Goal: Task Accomplishment & Management: Use online tool/utility

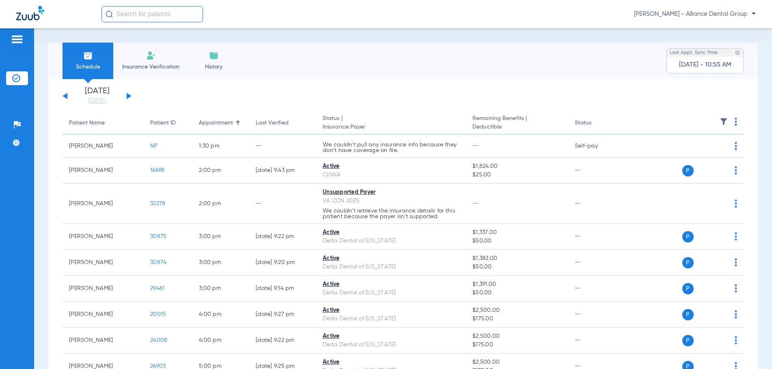
click at [127, 95] on button at bounding box center [129, 96] width 5 height 6
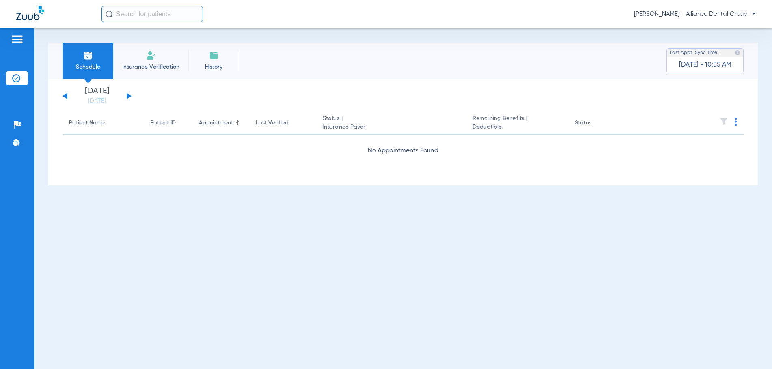
click at [127, 95] on button at bounding box center [129, 96] width 5 height 6
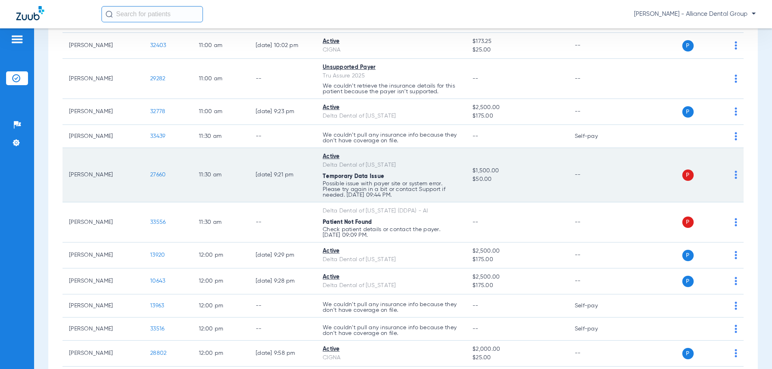
scroll to position [771, 0]
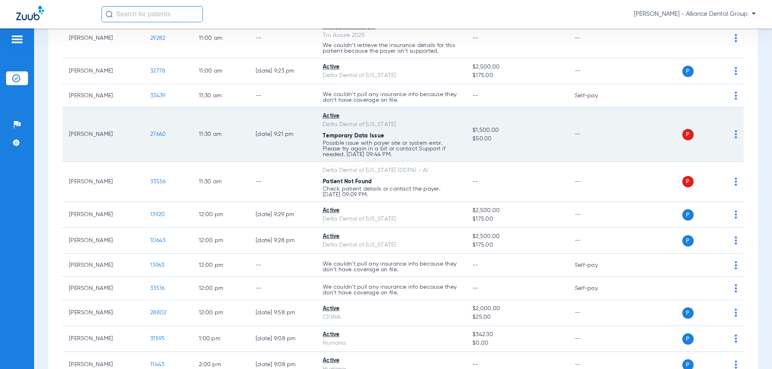
click at [731, 135] on td "P S" at bounding box center [683, 135] width 121 height 54
click at [731, 138] on td "P S" at bounding box center [683, 135] width 121 height 54
click at [735, 136] on img at bounding box center [736, 134] width 2 height 8
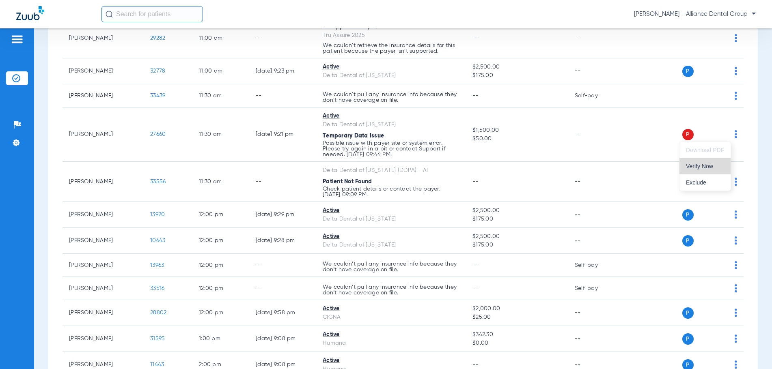
click at [702, 168] on span "Verify Now" at bounding box center [705, 167] width 38 height 6
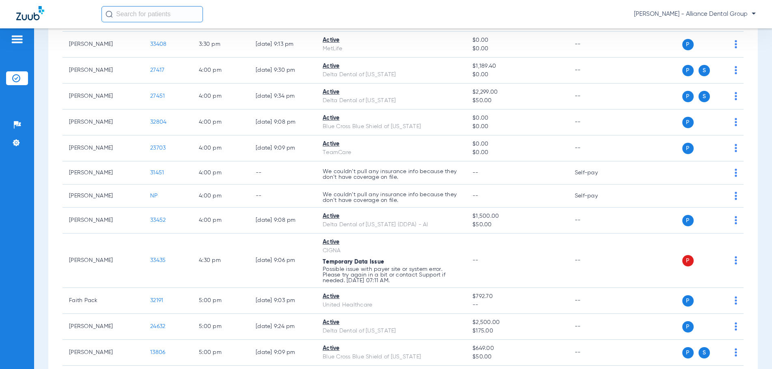
scroll to position [1481, 0]
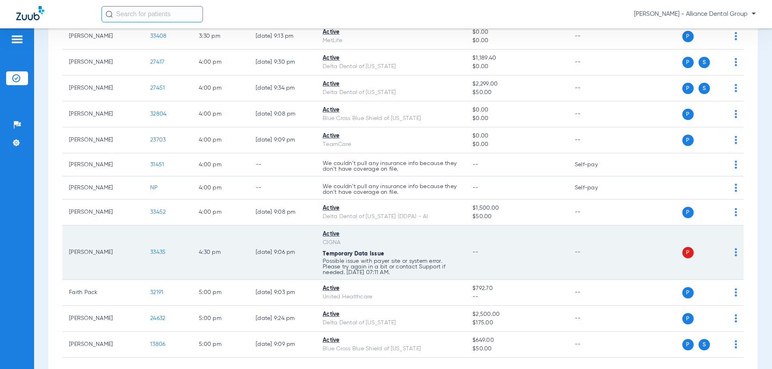
click at [735, 255] on img at bounding box center [736, 252] width 2 height 8
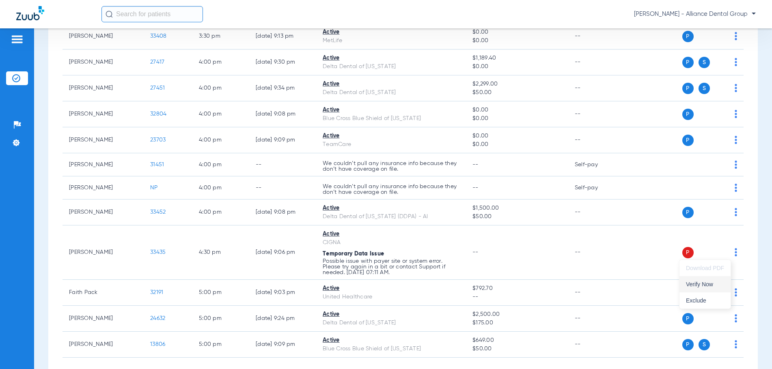
click at [703, 286] on span "Verify Now" at bounding box center [705, 285] width 38 height 6
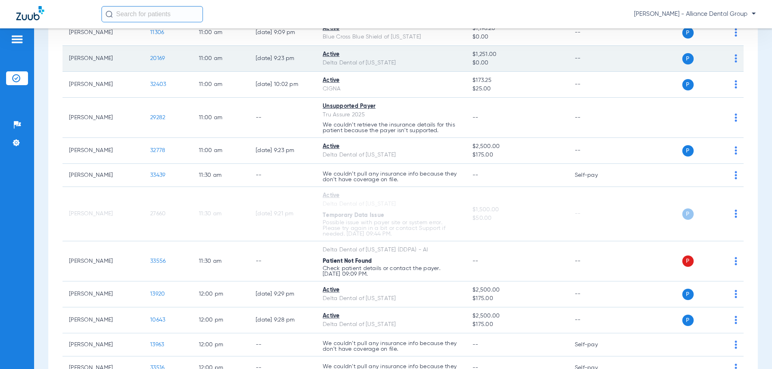
scroll to position [791, 0]
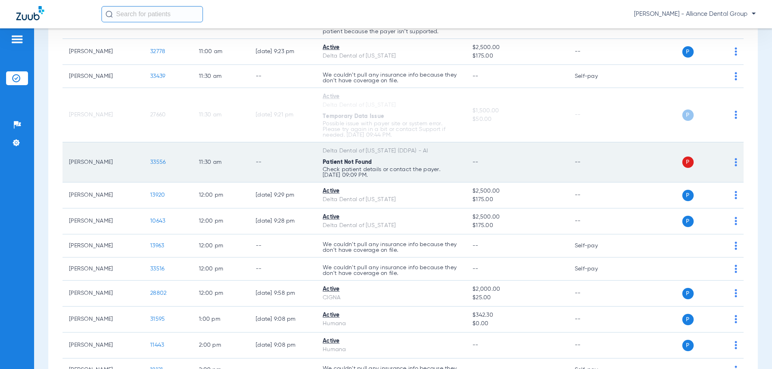
click at [735, 162] on img at bounding box center [736, 162] width 2 height 8
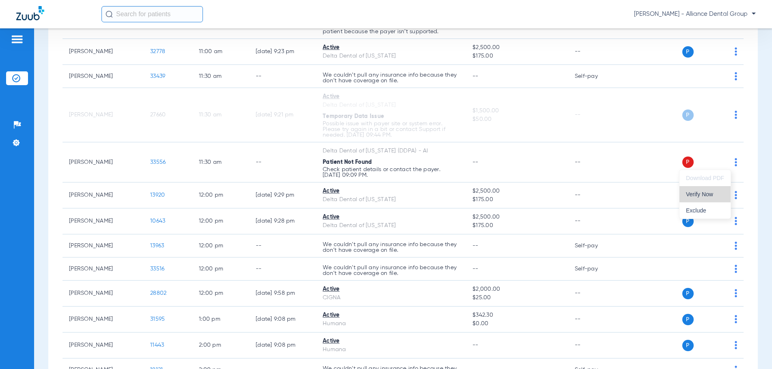
click at [695, 197] on span "Verify Now" at bounding box center [705, 195] width 38 height 6
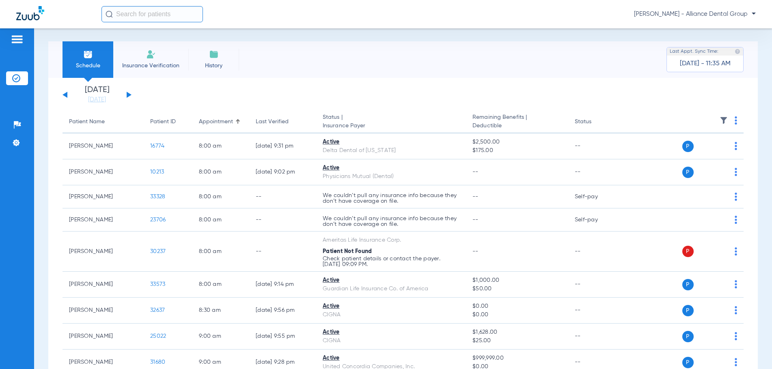
scroll to position [0, 0]
click at [129, 97] on button at bounding box center [129, 96] width 5 height 6
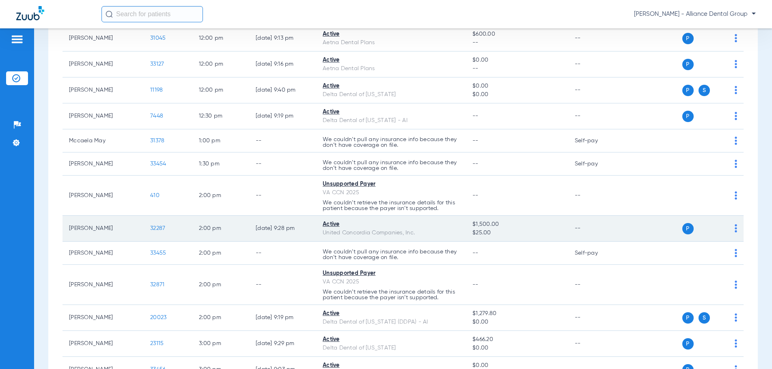
scroll to position [934, 0]
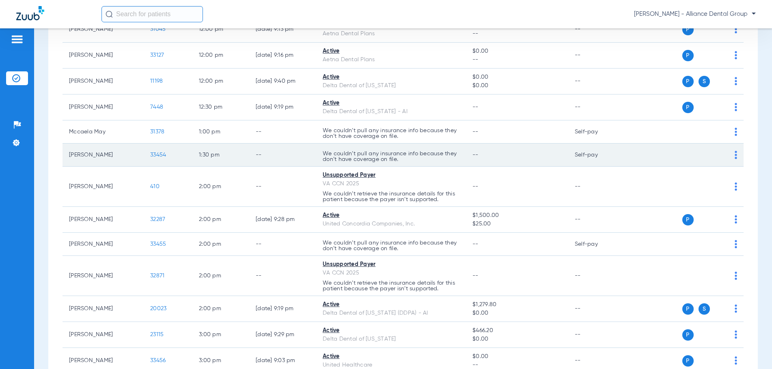
click at [735, 157] on img at bounding box center [736, 155] width 2 height 8
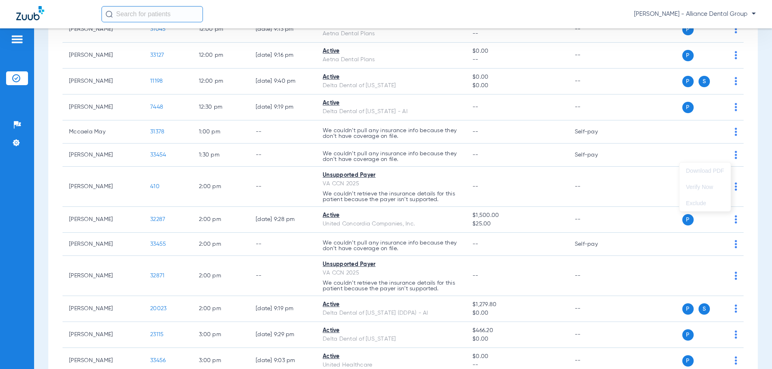
click at [731, 246] on div at bounding box center [386, 184] width 772 height 369
click at [735, 246] on img at bounding box center [736, 244] width 2 height 8
click at [729, 241] on div at bounding box center [386, 184] width 772 height 369
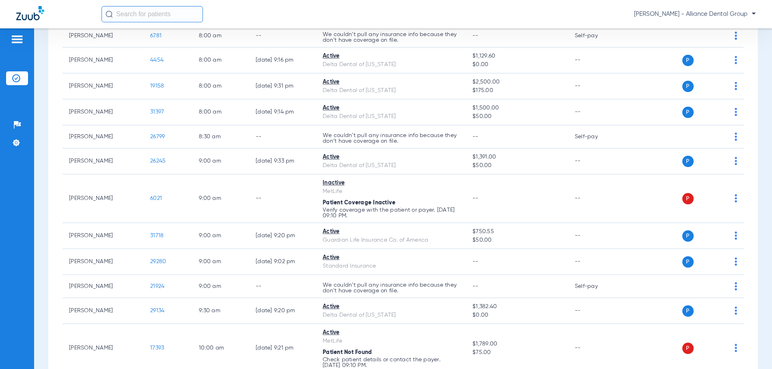
scroll to position [0, 0]
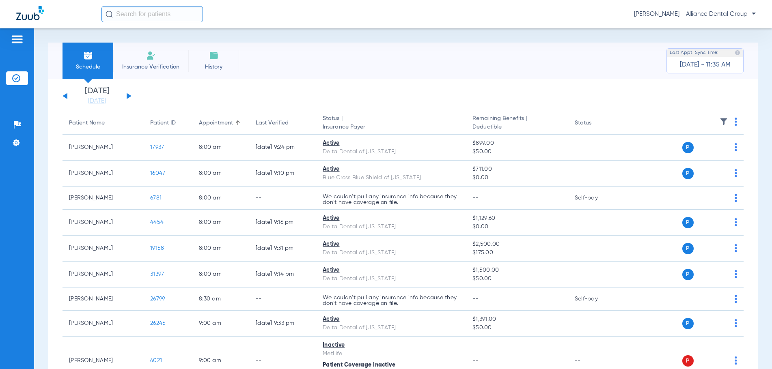
click at [147, 68] on span "Insurance Verification" at bounding box center [150, 67] width 63 height 8
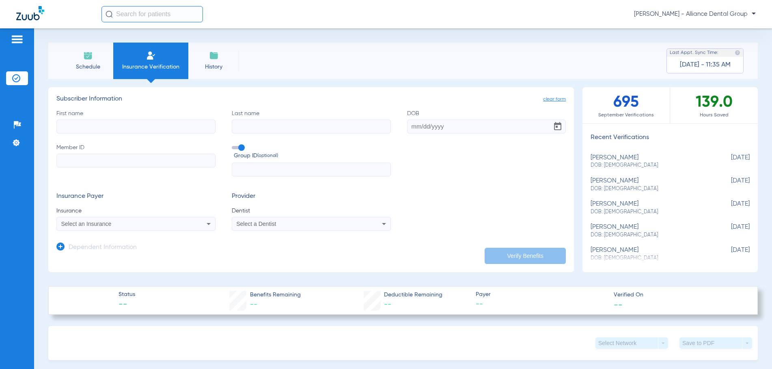
click at [71, 122] on input "First name" at bounding box center [135, 127] width 159 height 14
type input "Jason"
click at [237, 129] on input "Last name Required" at bounding box center [311, 127] width 159 height 14
type input "Novero"
type input "09/19/1977"
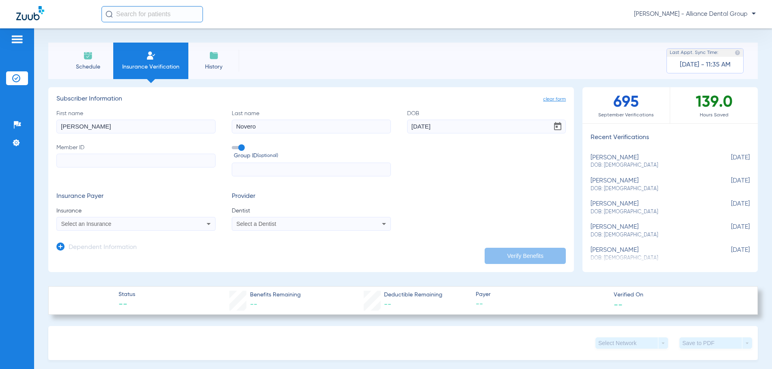
click at [65, 163] on input "Member ID" at bounding box center [135, 161] width 159 height 14
paste input "08082891835"
type input "08082891835"
click at [96, 223] on span "Select an Insurance" at bounding box center [86, 224] width 50 height 6
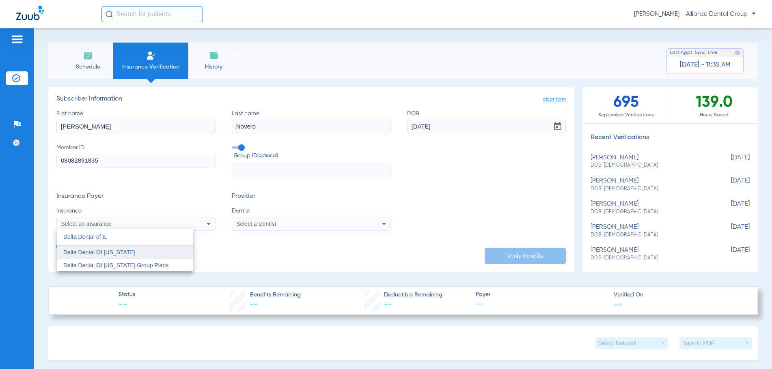
type input "Delta Dental of IL"
click at [106, 252] on span "Delta Dental Of Illinois" at bounding box center [99, 252] width 72 height 6
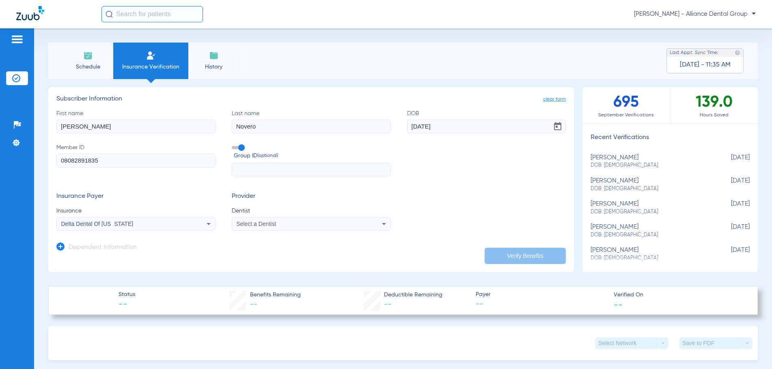
click at [289, 224] on div "Select a Dentist" at bounding box center [296, 224] width 120 height 6
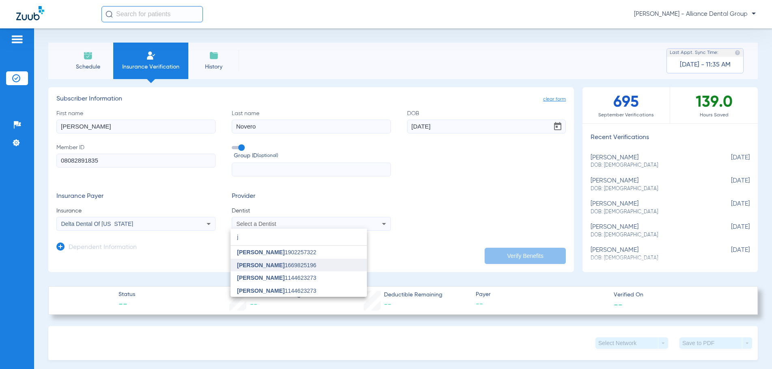
type input "j"
click at [278, 263] on span "Jyothish Joseph" at bounding box center [260, 265] width 47 height 6
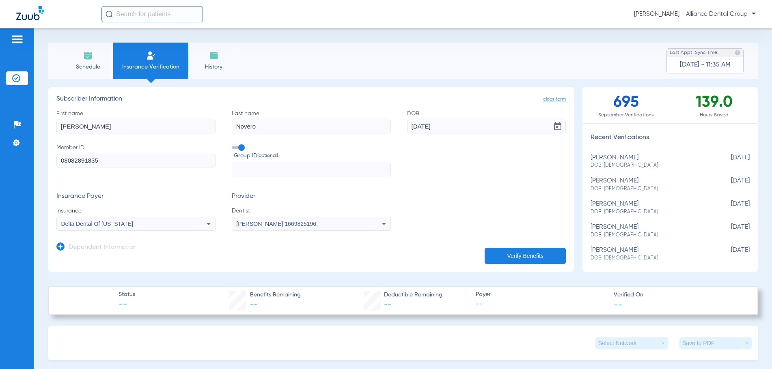
click at [518, 255] on button "Verify Benefits" at bounding box center [525, 256] width 81 height 16
